Goal: Transaction & Acquisition: Purchase product/service

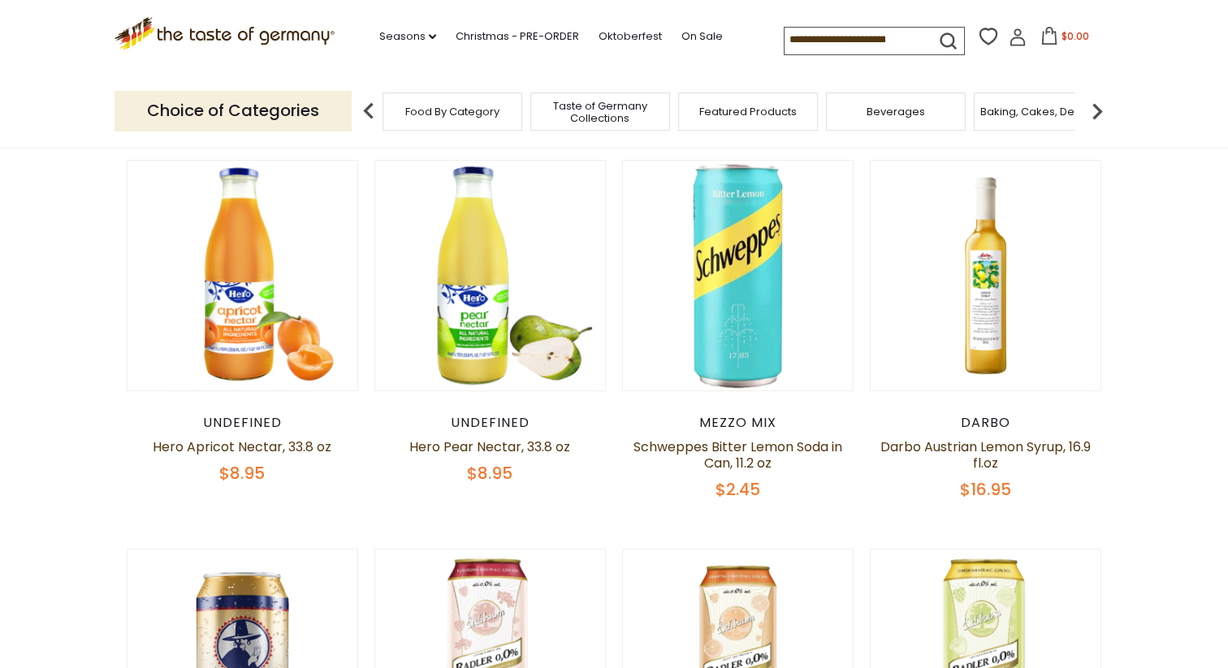
scroll to position [475, 0]
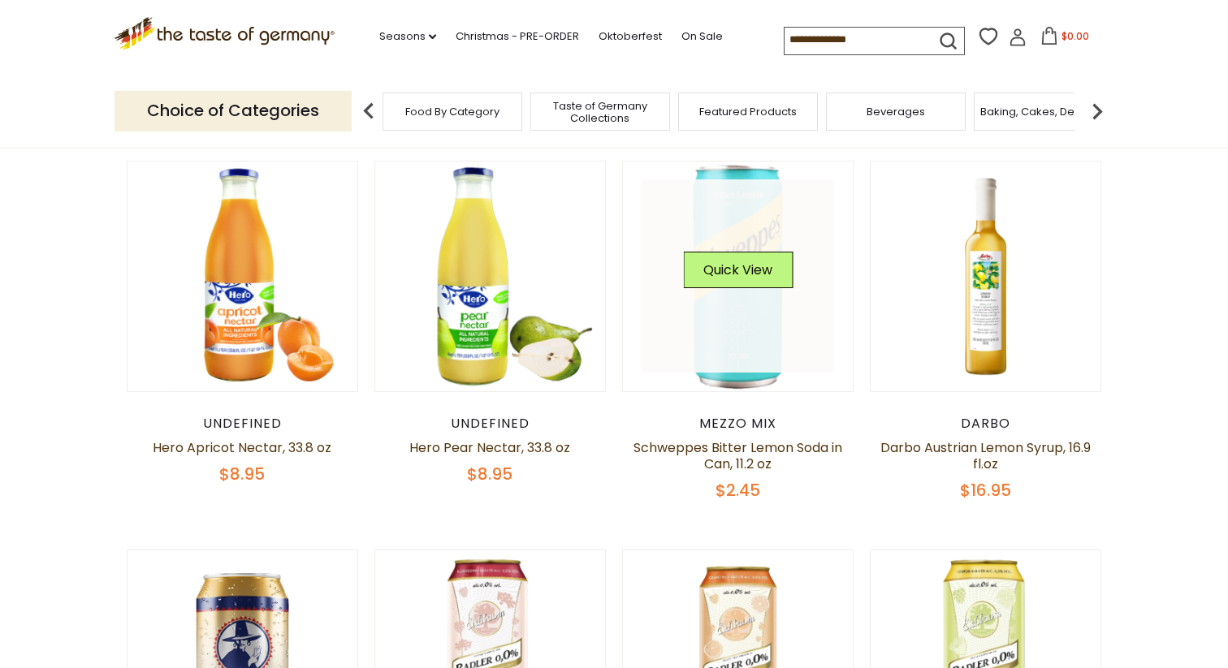
click at [725, 301] on link at bounding box center [738, 276] width 193 height 193
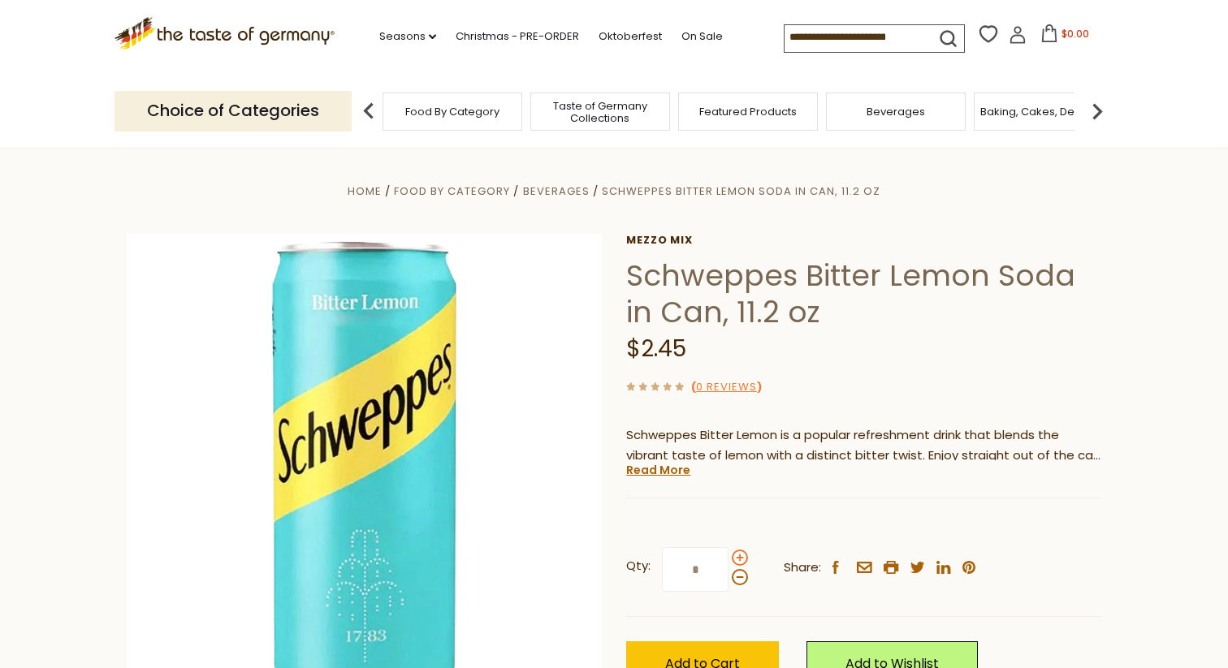
click at [740, 557] on span at bounding box center [740, 558] width 16 height 16
click at [729, 557] on input "*" at bounding box center [695, 569] width 67 height 45
click at [740, 557] on span at bounding box center [740, 558] width 16 height 16
click at [729, 557] on input "*" at bounding box center [695, 569] width 67 height 45
click at [740, 557] on span at bounding box center [740, 558] width 16 height 16
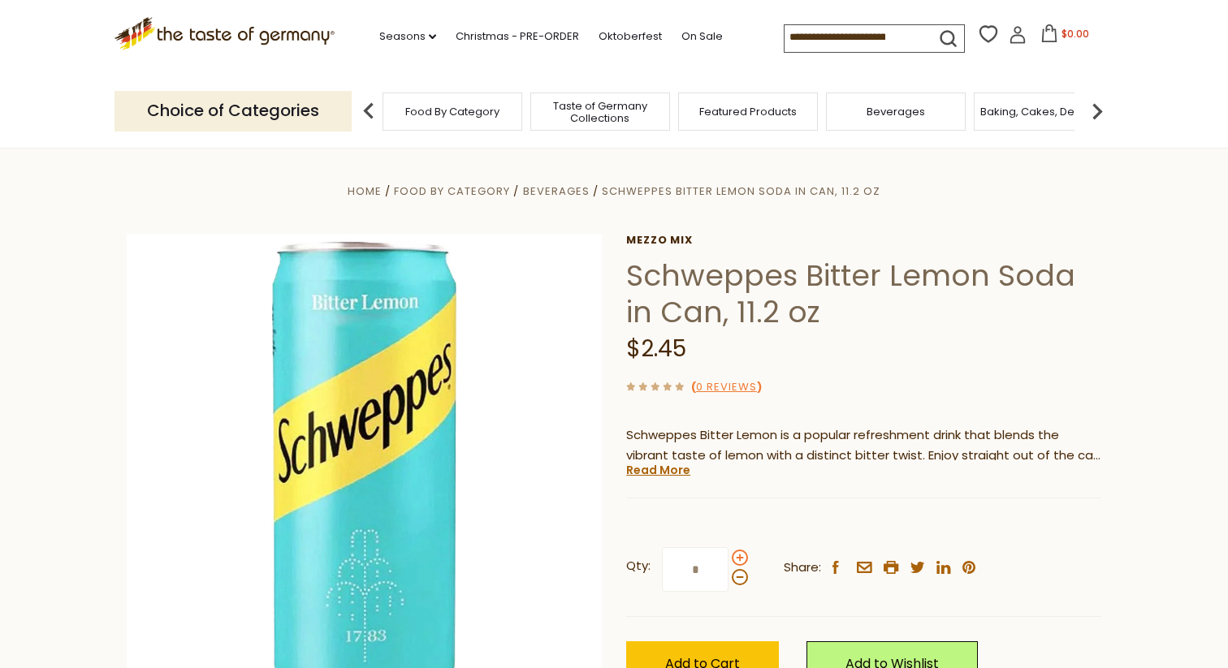
click at [729, 557] on input "*" at bounding box center [695, 569] width 67 height 45
click at [740, 557] on span at bounding box center [740, 558] width 16 height 16
click at [729, 557] on input "*" at bounding box center [695, 569] width 67 height 45
click at [740, 579] on span at bounding box center [740, 577] width 16 height 16
click at [729, 579] on input "*" at bounding box center [695, 569] width 67 height 45
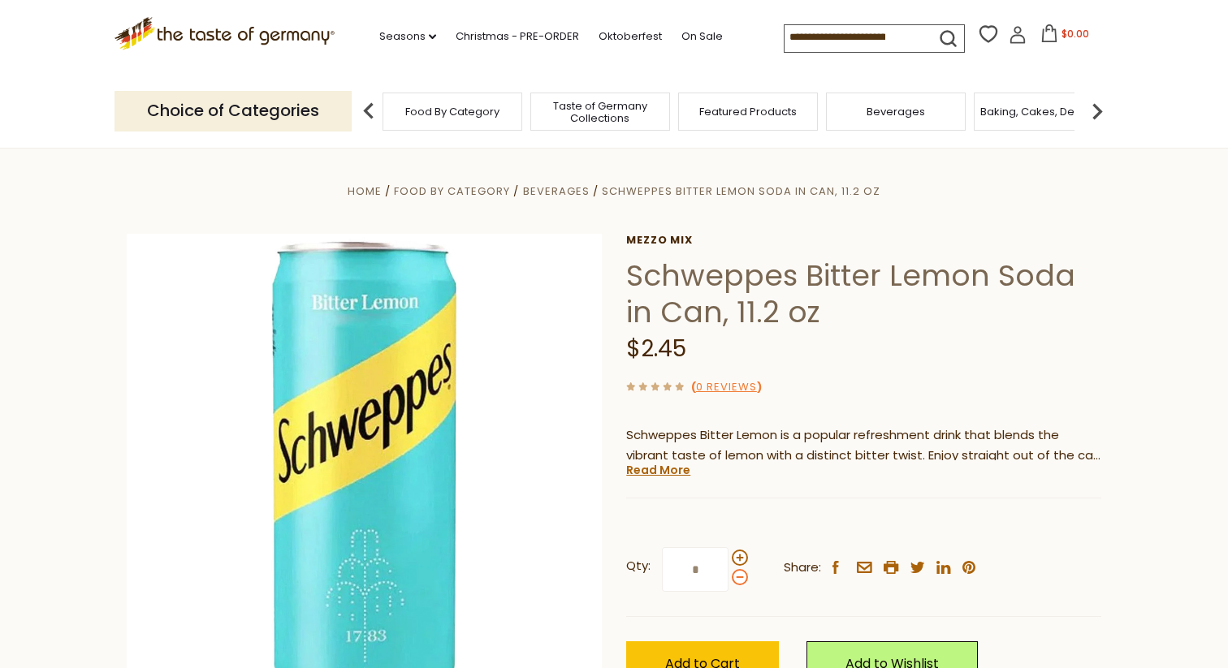
click at [740, 579] on span at bounding box center [740, 577] width 16 height 16
click at [729, 579] on input "*" at bounding box center [695, 569] width 67 height 45
click at [696, 579] on input "*" at bounding box center [695, 569] width 67 height 45
type input "*"
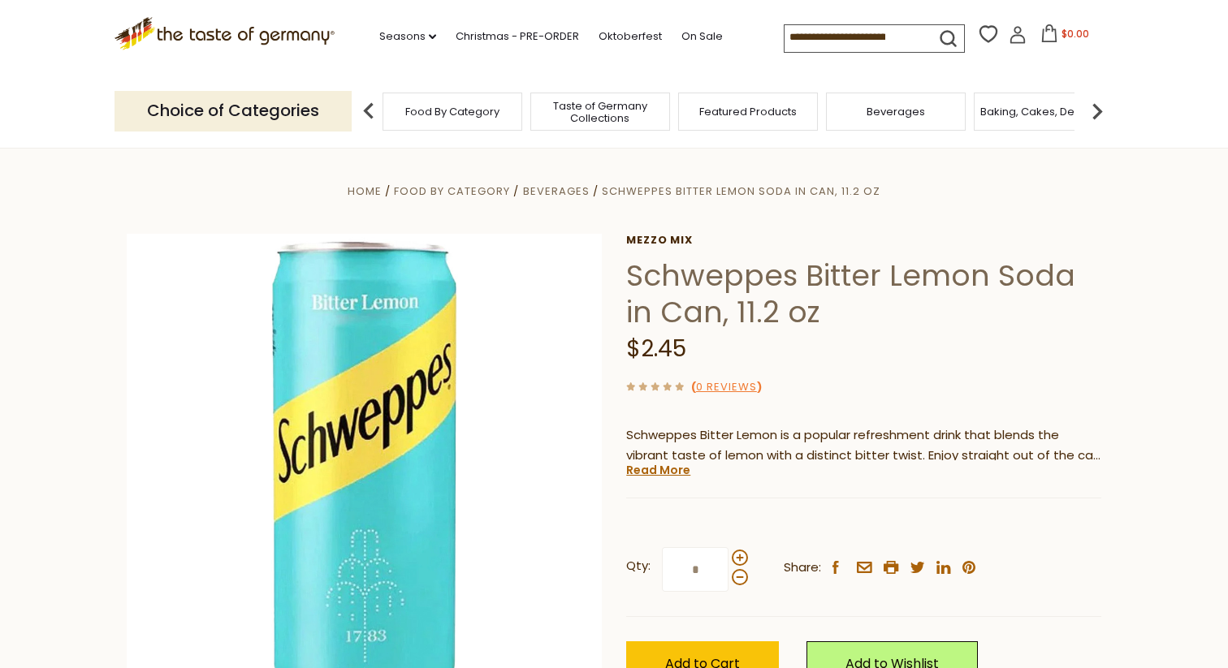
click at [769, 517] on div "Mezzo Mix Schweppes Bitter Lemon Soda in Can, 11.2 oz $2.45 ( 0 Reviews ) Schwe…" at bounding box center [863, 478] width 475 height 489
click at [698, 570] on input "*" at bounding box center [695, 569] width 67 height 45
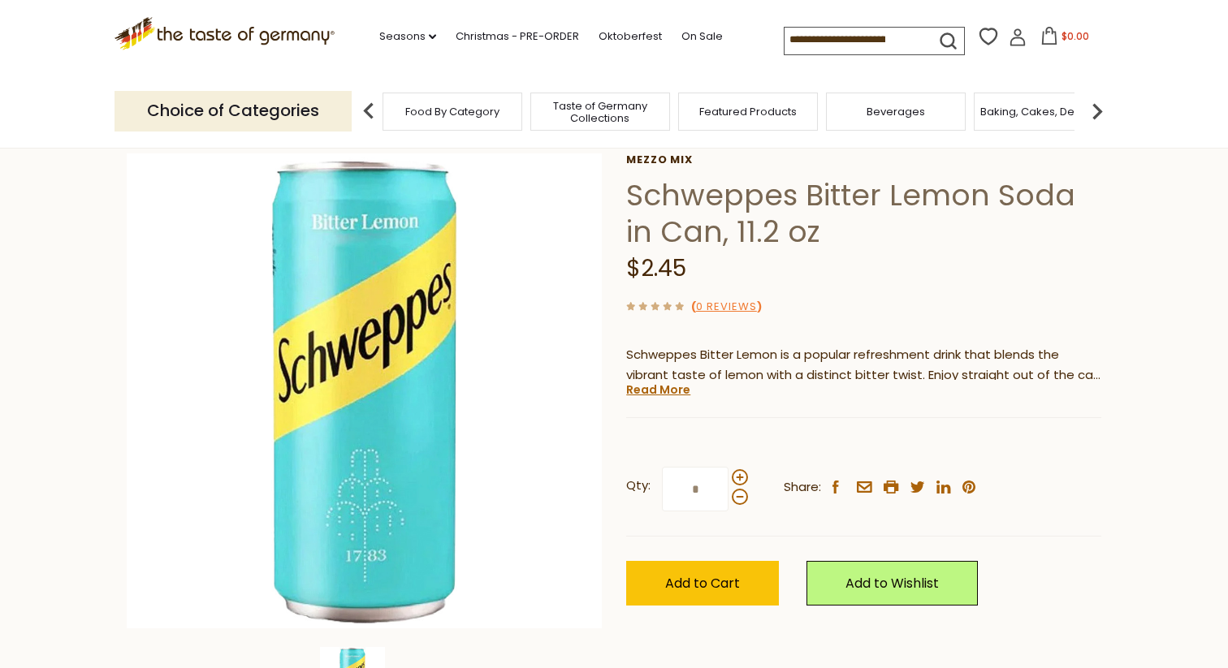
scroll to position [94, 0]
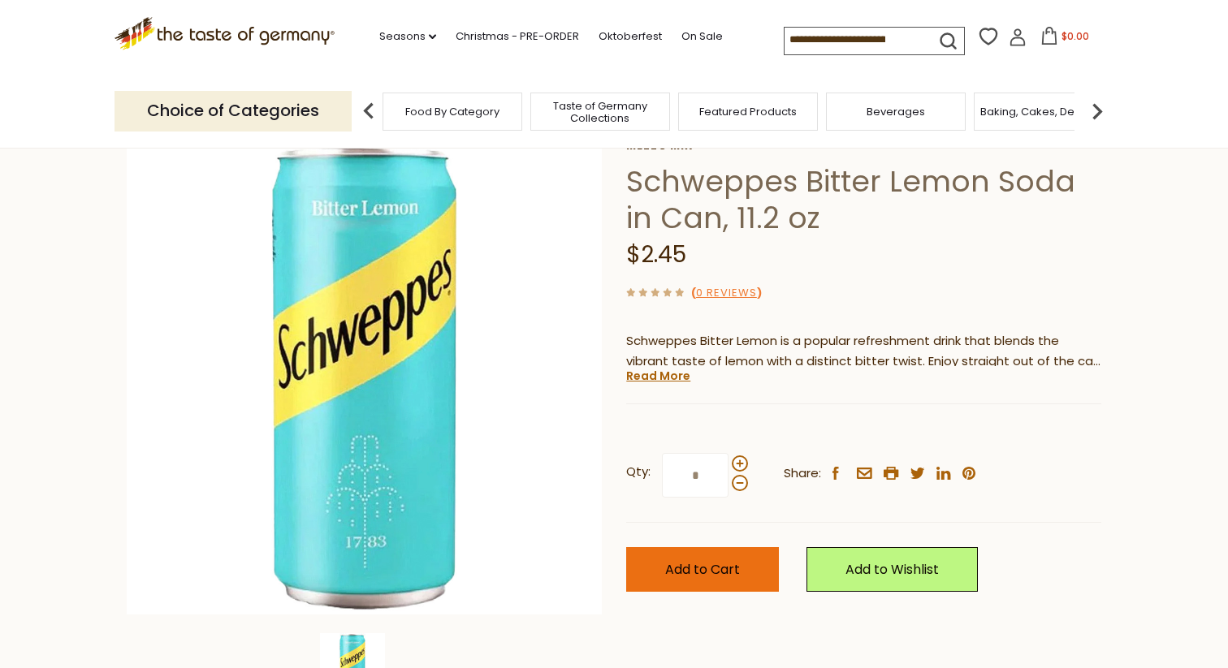
click at [720, 562] on span "Add to Cart" at bounding box center [702, 569] width 75 height 19
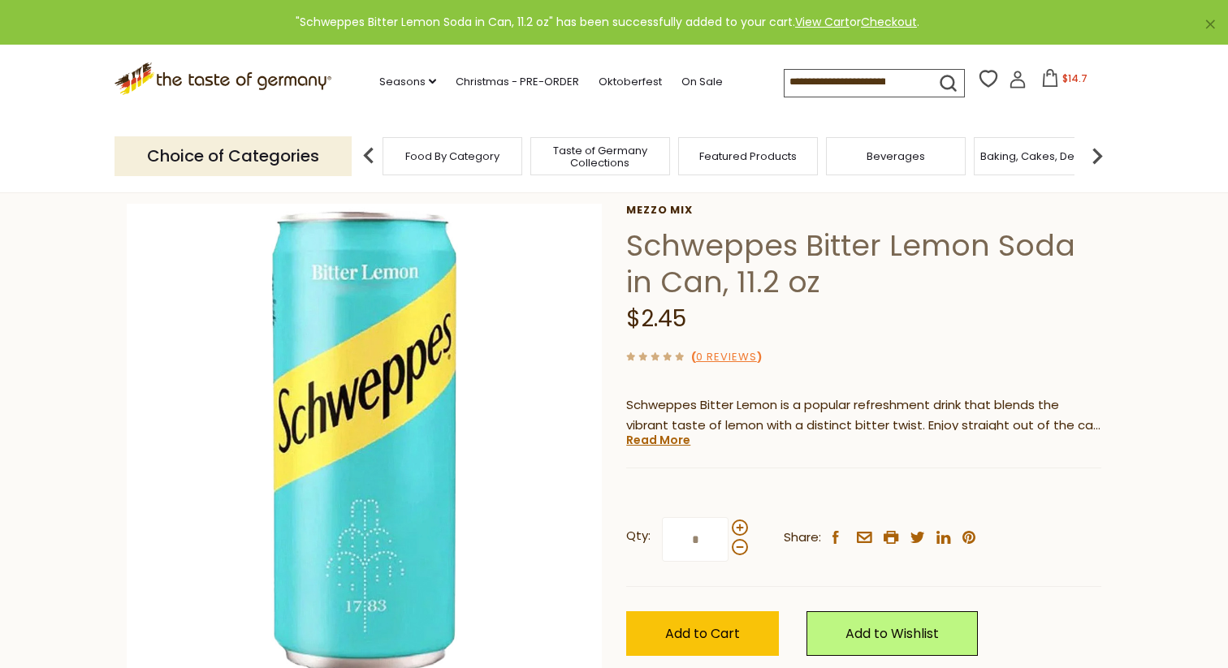
scroll to position [0, 0]
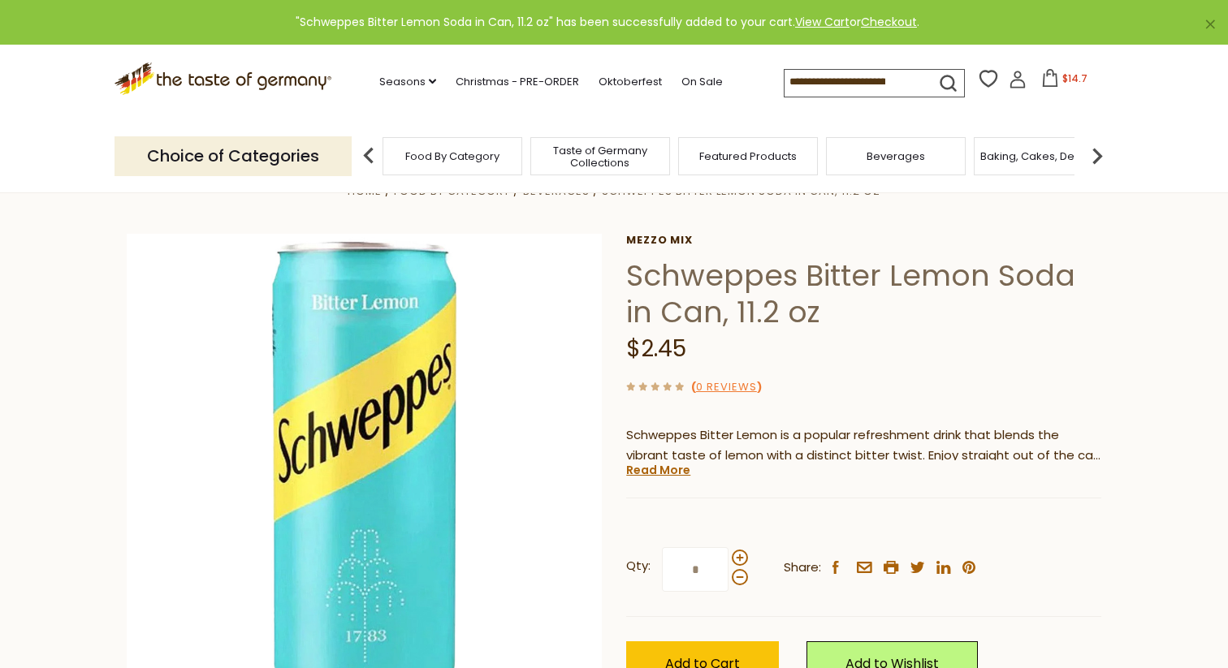
click at [877, 150] on span "Beverages" at bounding box center [896, 156] width 58 height 12
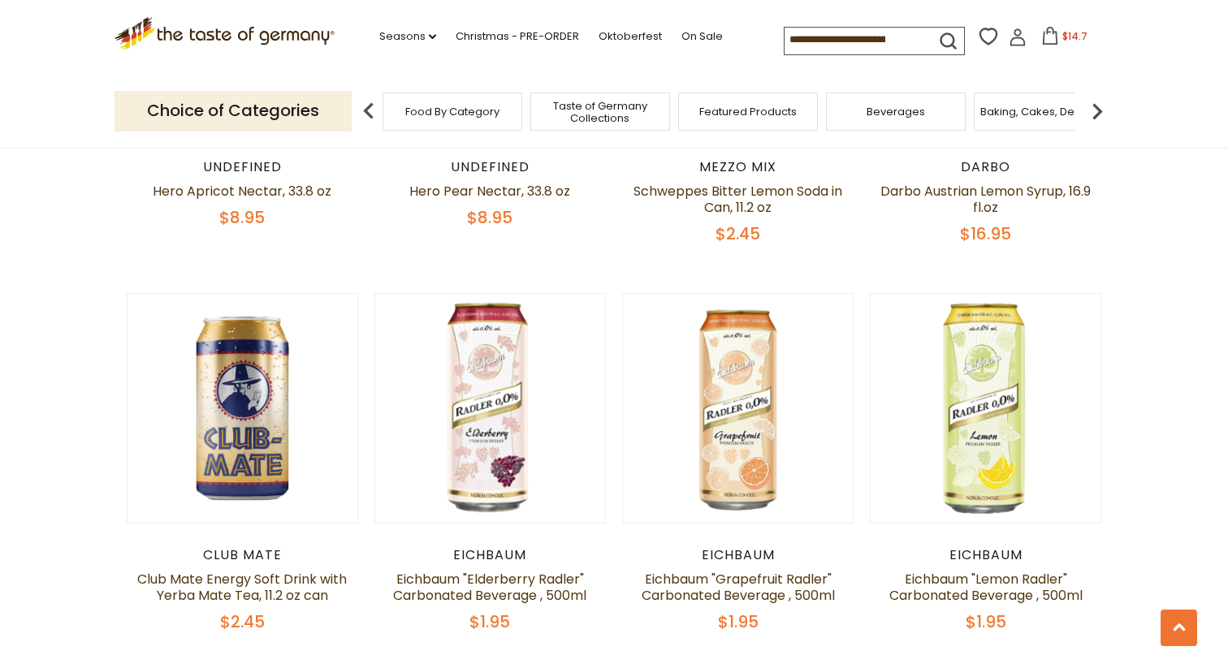
scroll to position [731, 0]
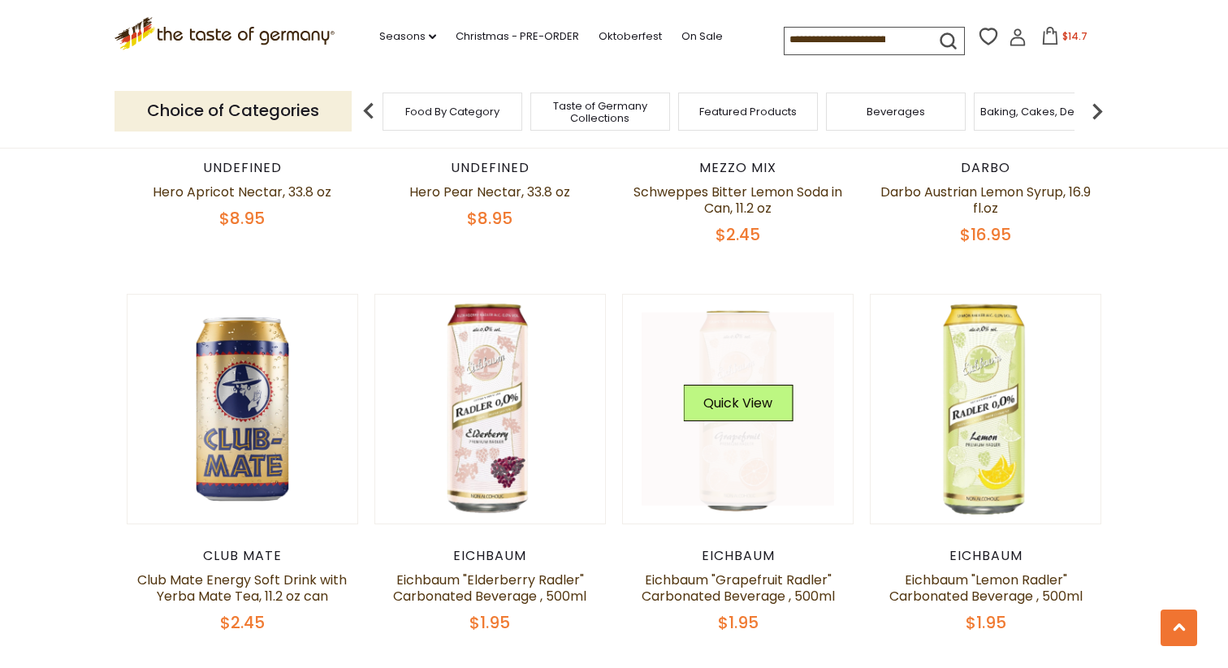
click at [732, 448] on link at bounding box center [738, 409] width 193 height 193
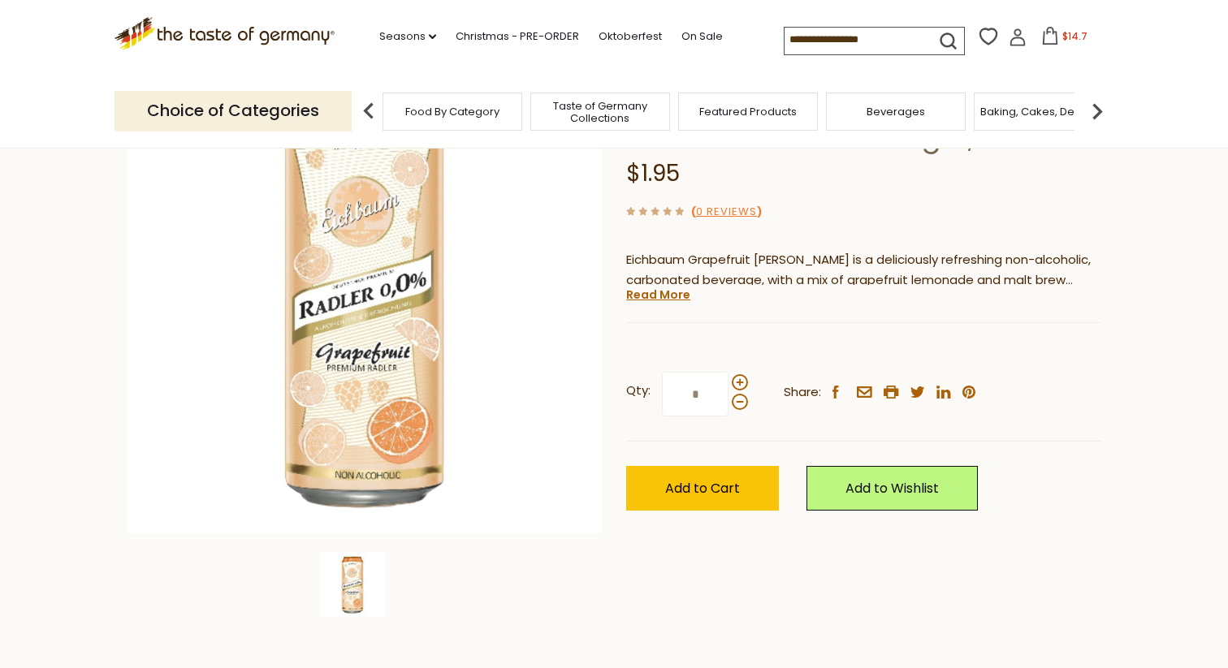
scroll to position [161, 0]
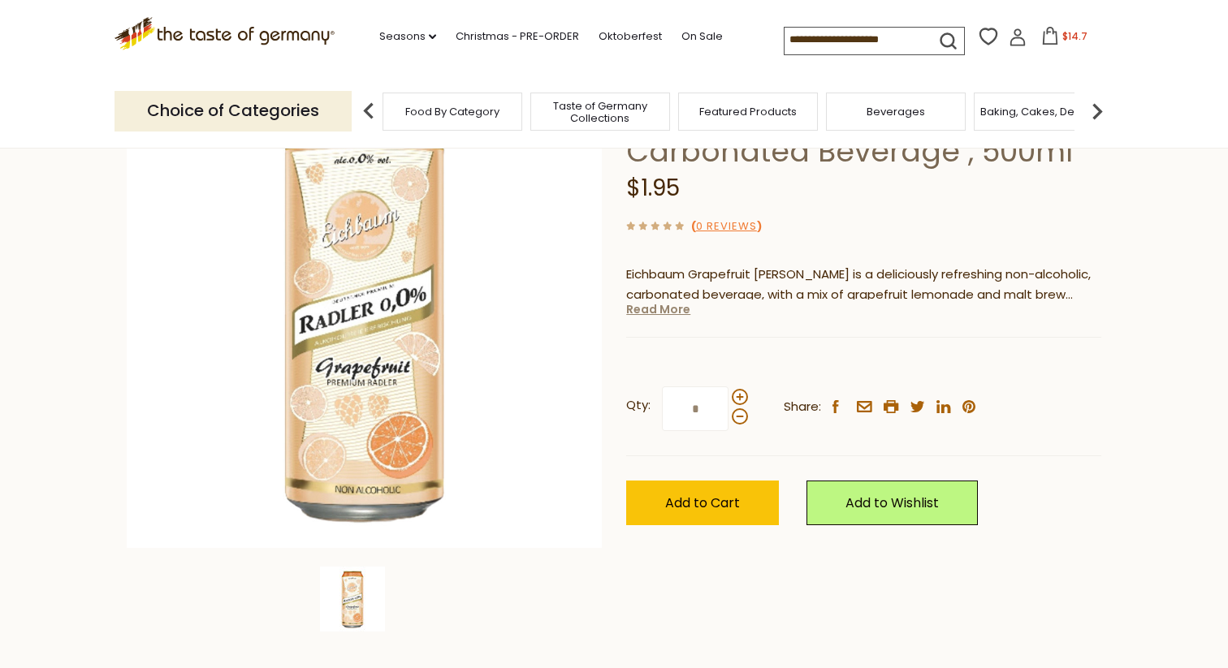
click at [668, 307] on link "Read More" at bounding box center [658, 309] width 64 height 16
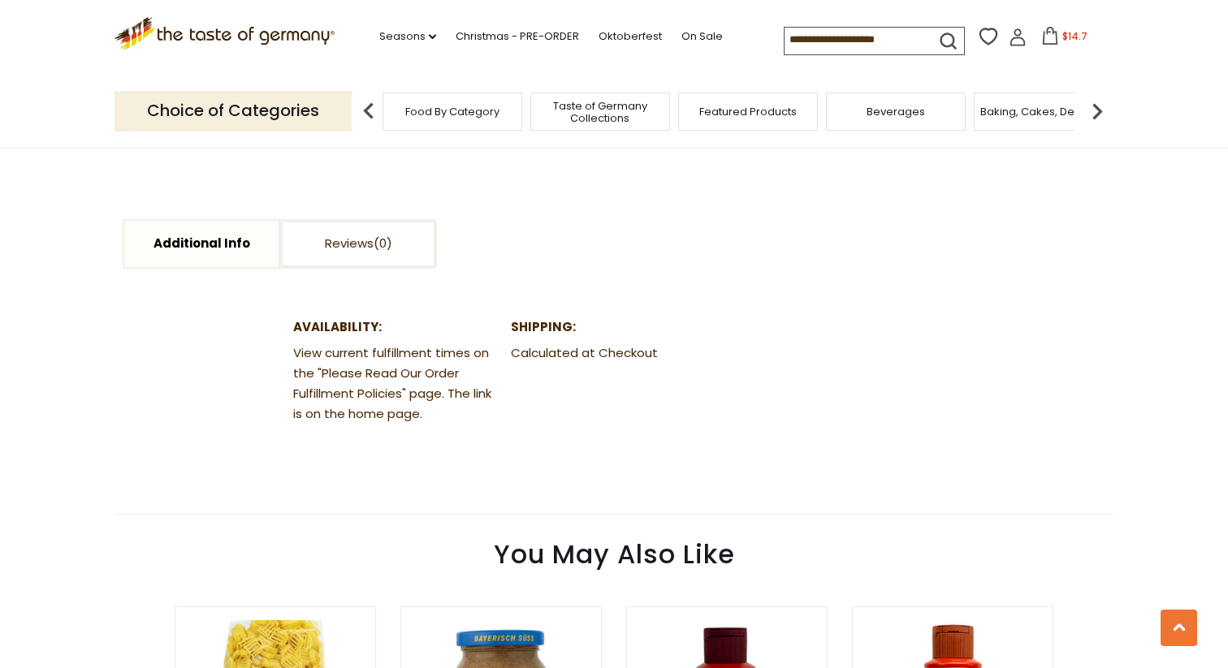
scroll to position [1024, 0]
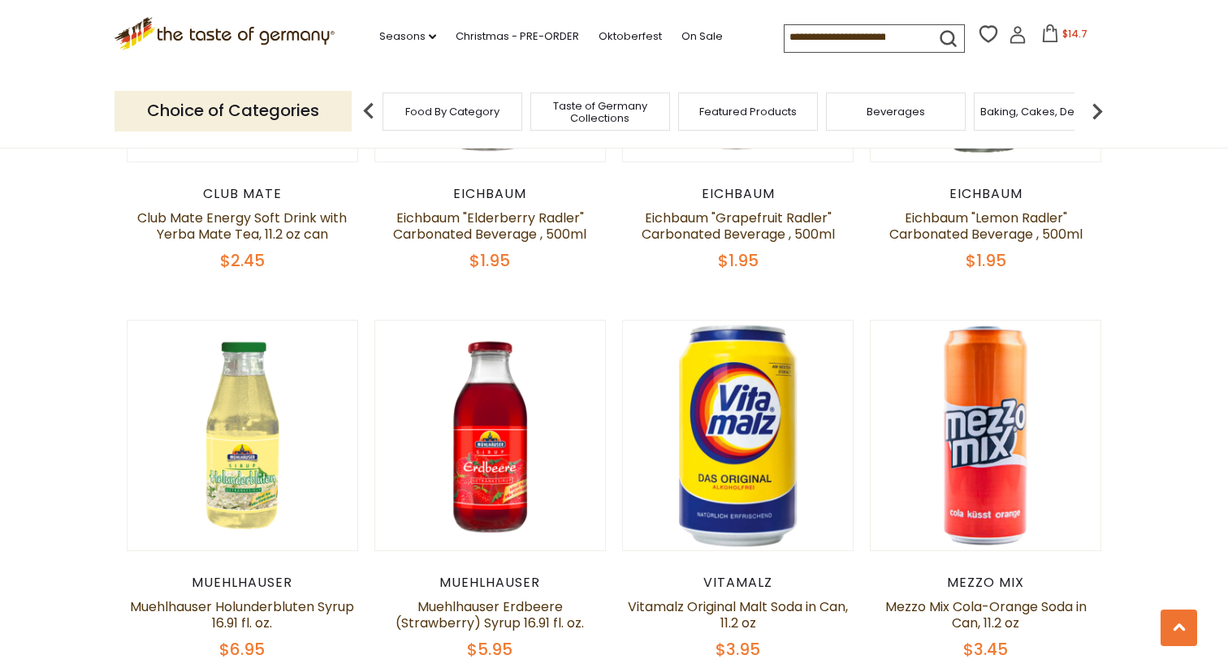
scroll to position [1108, 0]
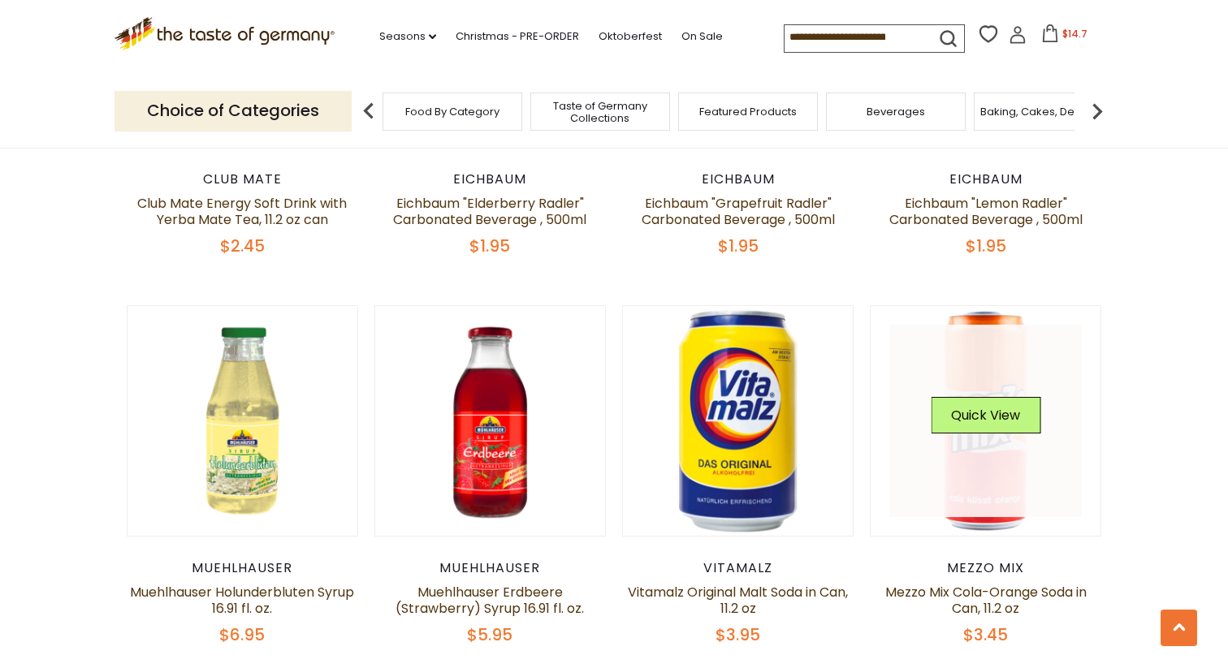
click at [972, 444] on div "Quick View" at bounding box center [986, 421] width 110 height 49
click at [985, 414] on button "Quick View" at bounding box center [986, 415] width 110 height 37
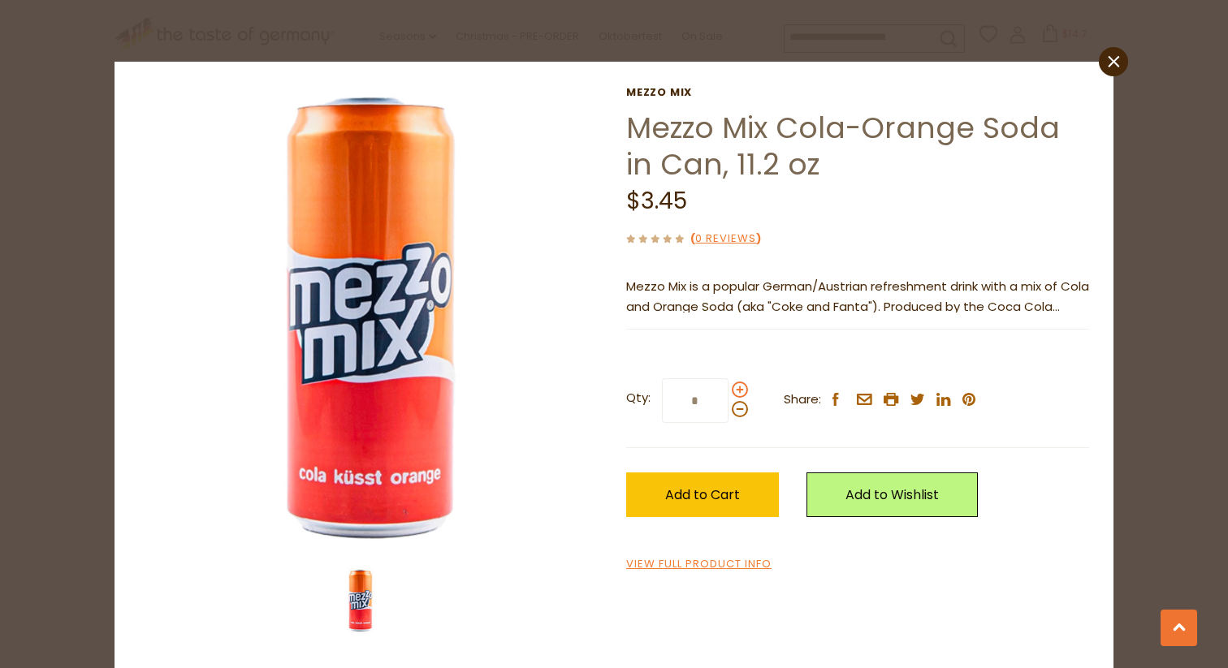
click at [738, 391] on span at bounding box center [740, 390] width 16 height 16
click at [729, 391] on input "*" at bounding box center [695, 401] width 67 height 45
click at [738, 391] on span at bounding box center [740, 390] width 16 height 16
click at [729, 391] on input "*" at bounding box center [695, 401] width 67 height 45
click at [738, 391] on span at bounding box center [740, 390] width 16 height 16
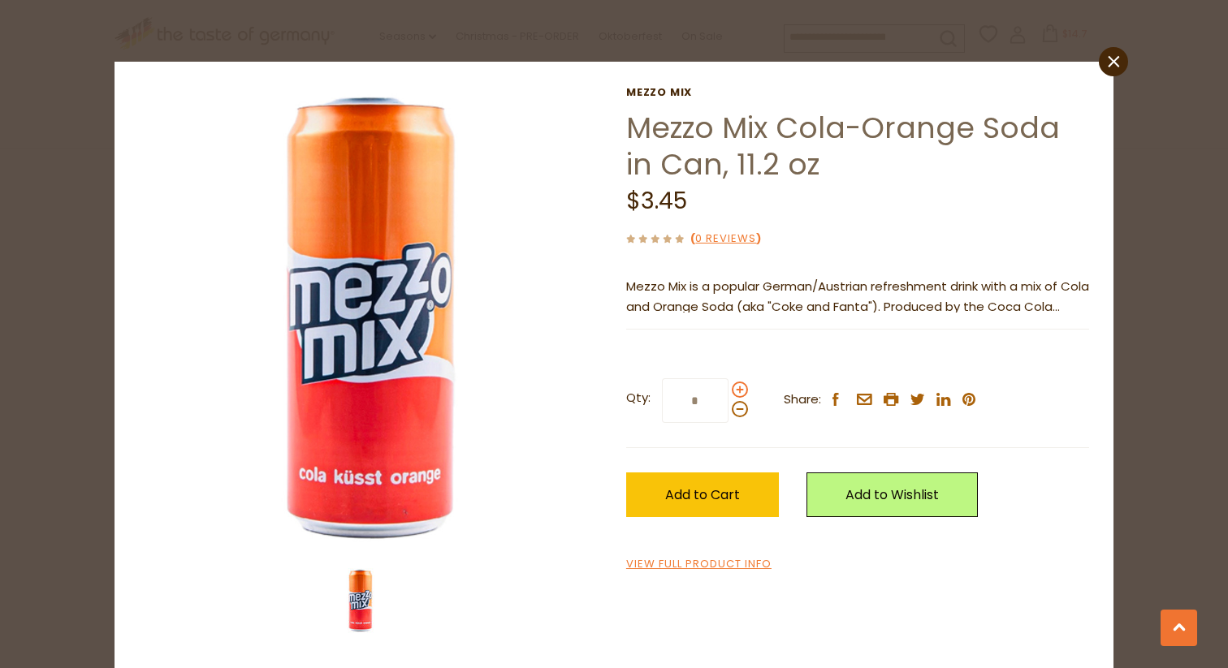
click at [729, 391] on input "*" at bounding box center [695, 401] width 67 height 45
click at [738, 391] on span at bounding box center [740, 390] width 16 height 16
click at [729, 391] on input "*" at bounding box center [695, 401] width 67 height 45
click at [738, 391] on span at bounding box center [740, 390] width 16 height 16
click at [729, 391] on input "*" at bounding box center [695, 401] width 67 height 45
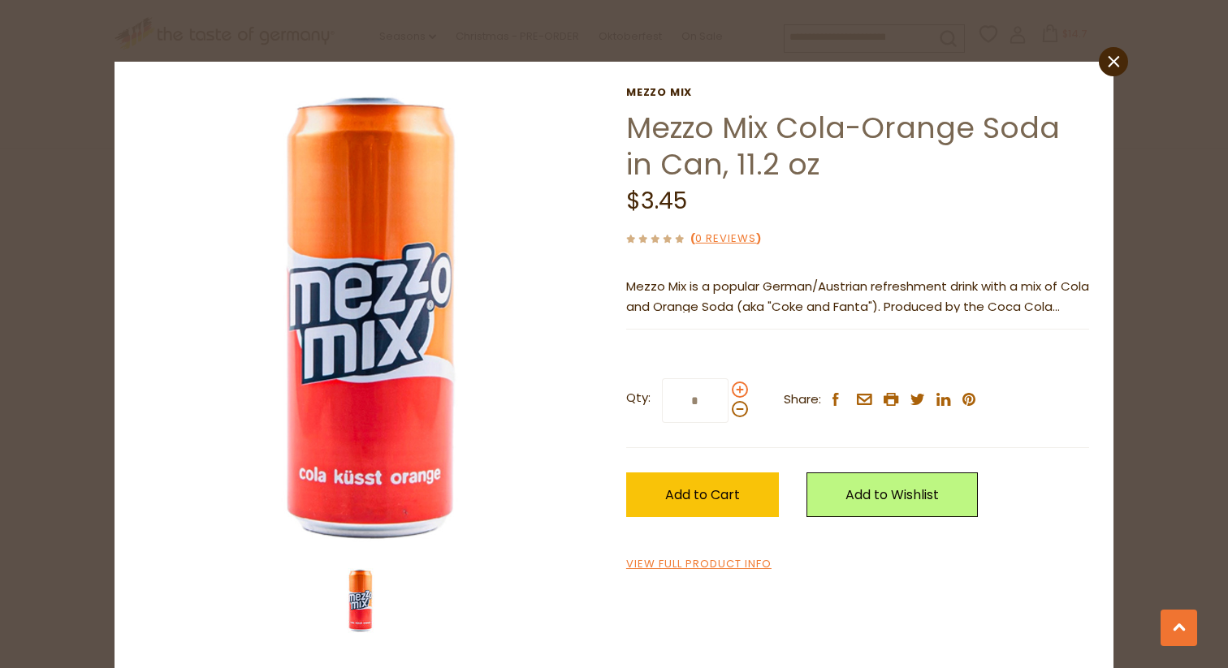
type input "*"
click at [717, 497] on span "Add to Cart" at bounding box center [702, 495] width 75 height 19
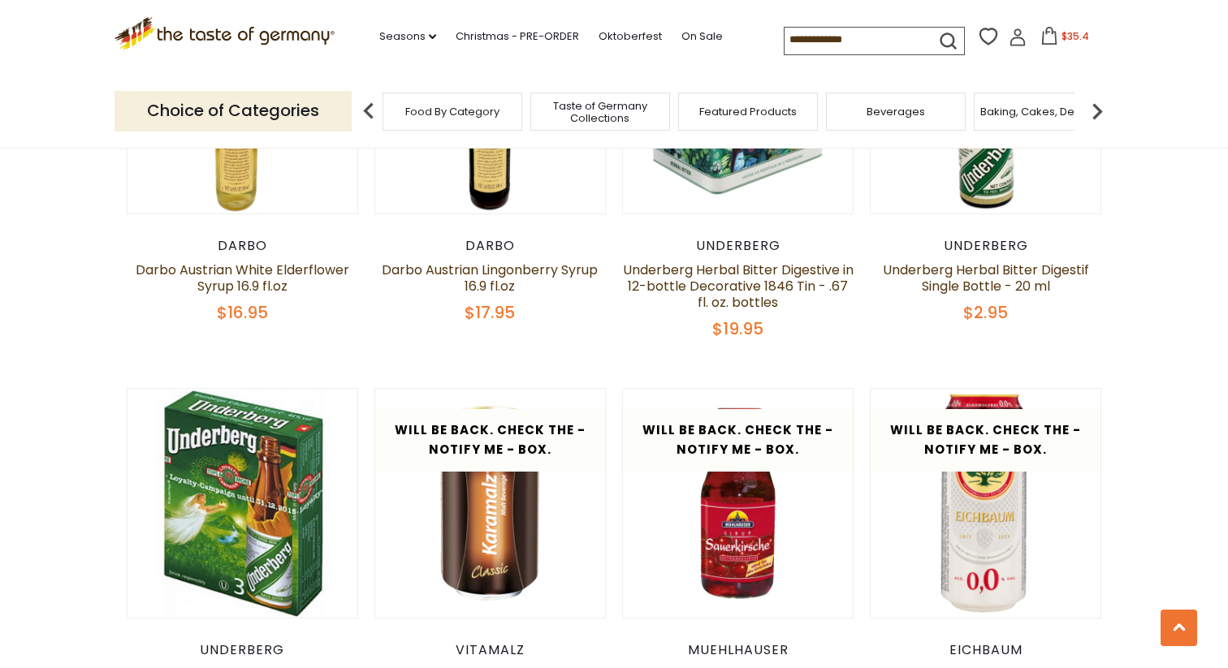
scroll to position [2292, 0]
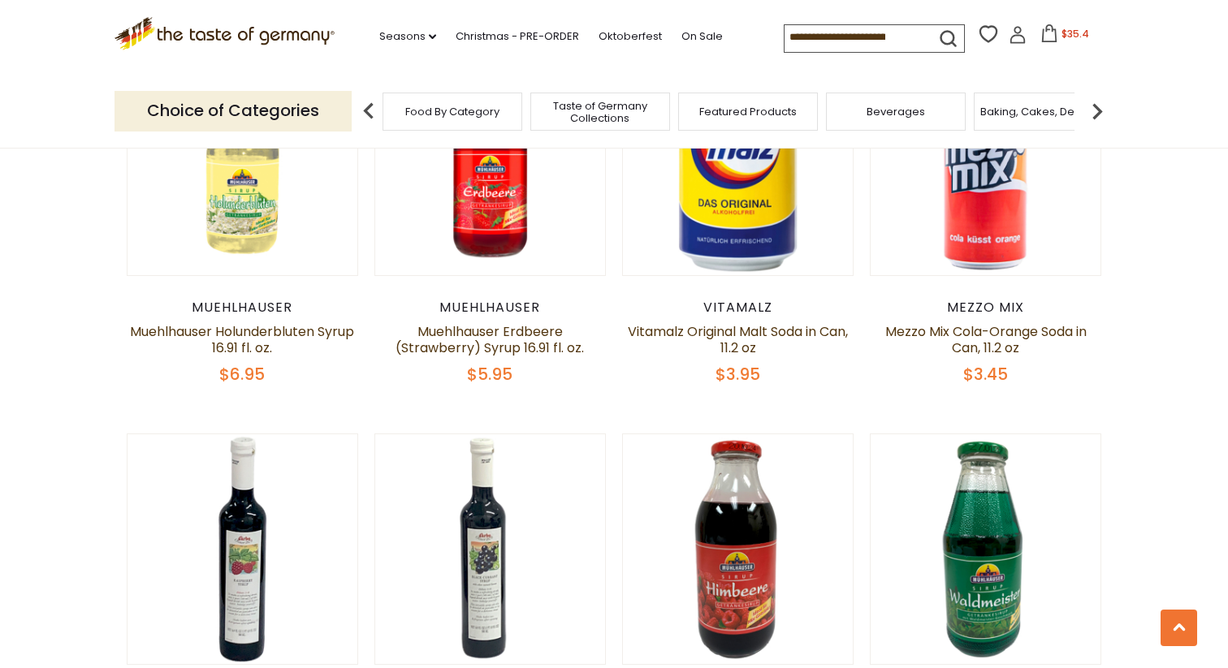
scroll to position [1148, 0]
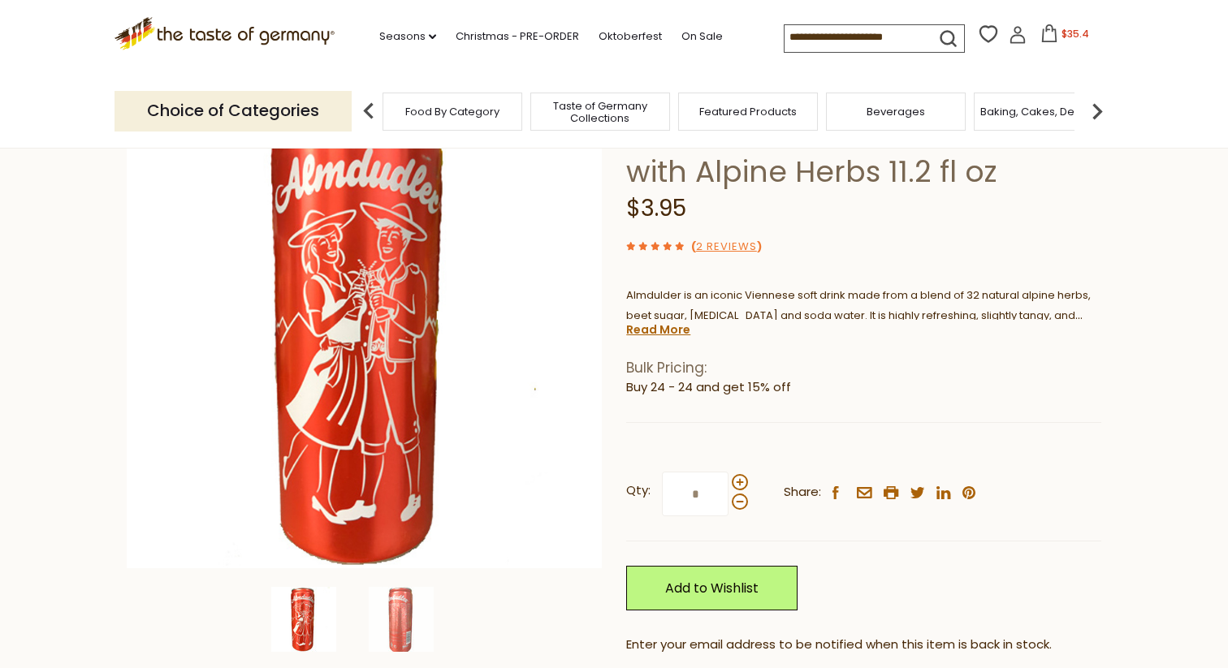
scroll to position [180, 0]
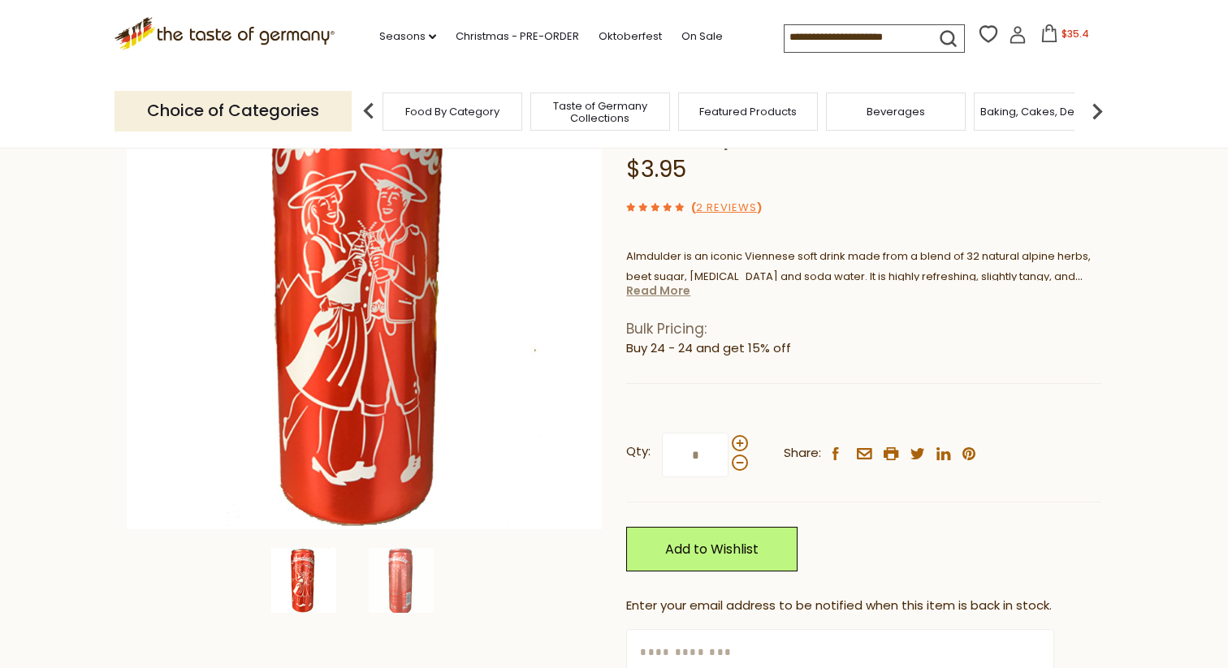
click at [666, 293] on link "Read More" at bounding box center [658, 291] width 64 height 16
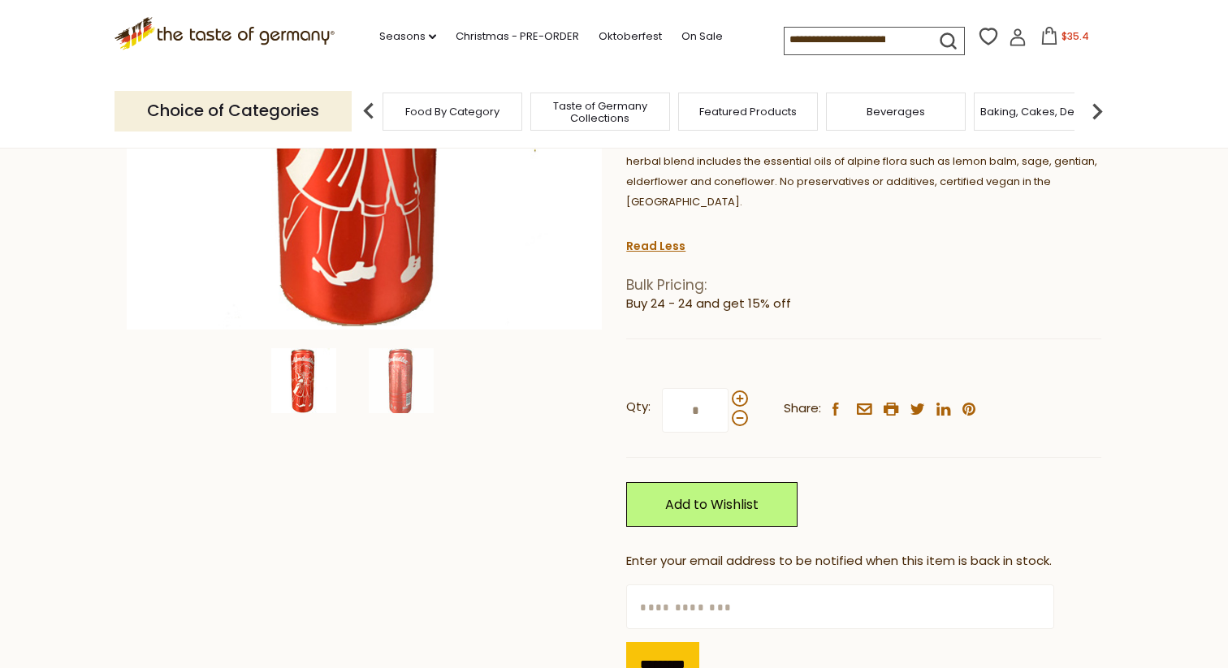
scroll to position [0, 0]
